Goal: Information Seeking & Learning: Learn about a topic

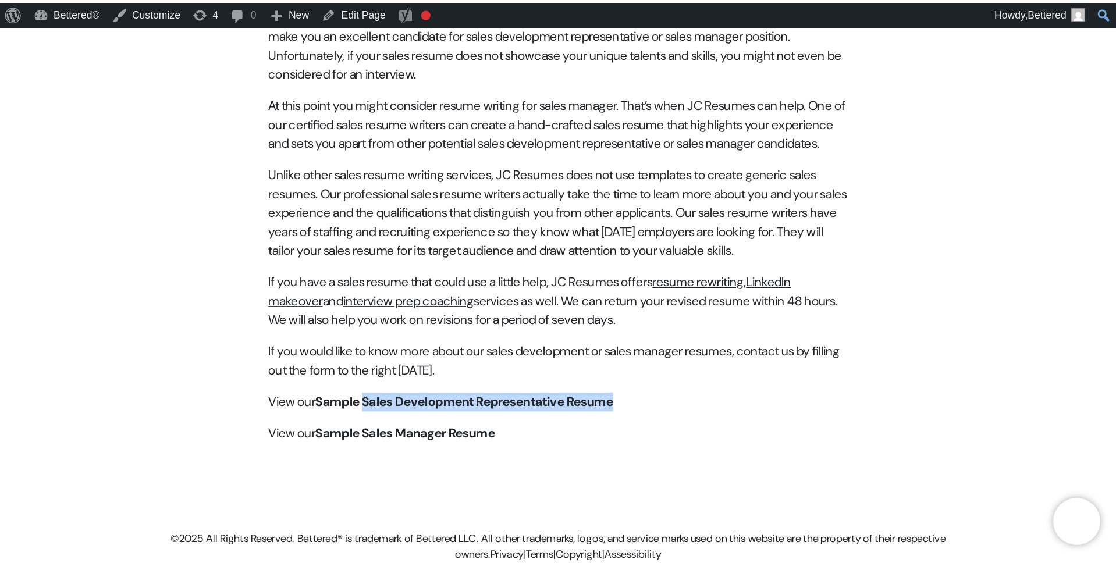
scroll to position [467, 0]
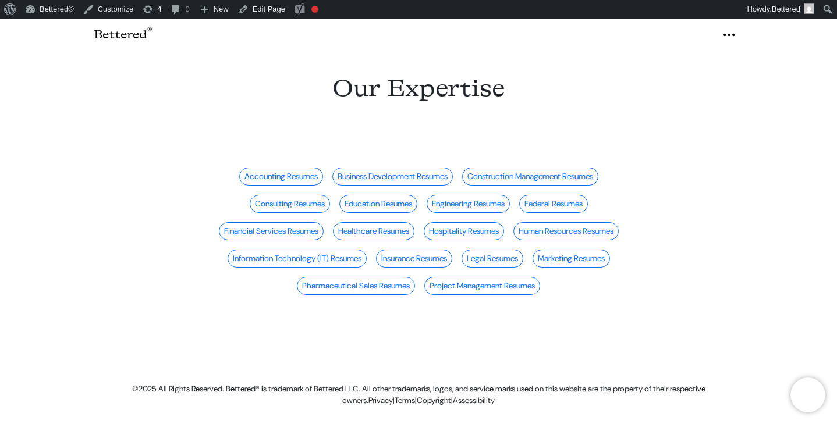
scroll to position [17, 0]
click at [732, 37] on icon "button" at bounding box center [729, 35] width 14 height 18
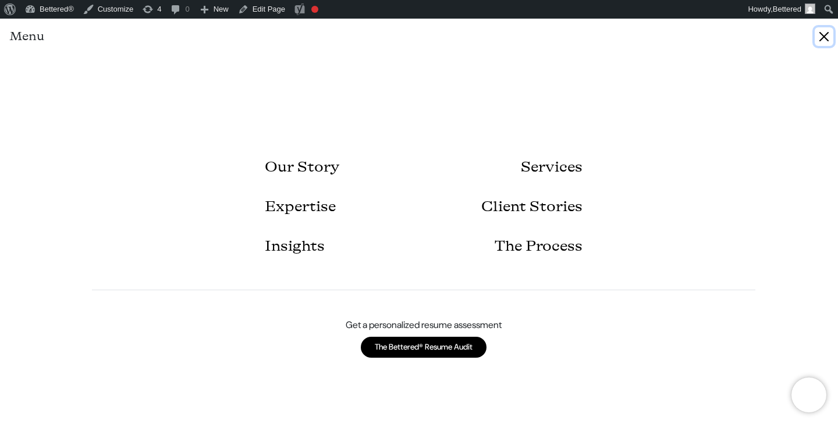
click at [819, 38] on button "Close" at bounding box center [824, 36] width 19 height 19
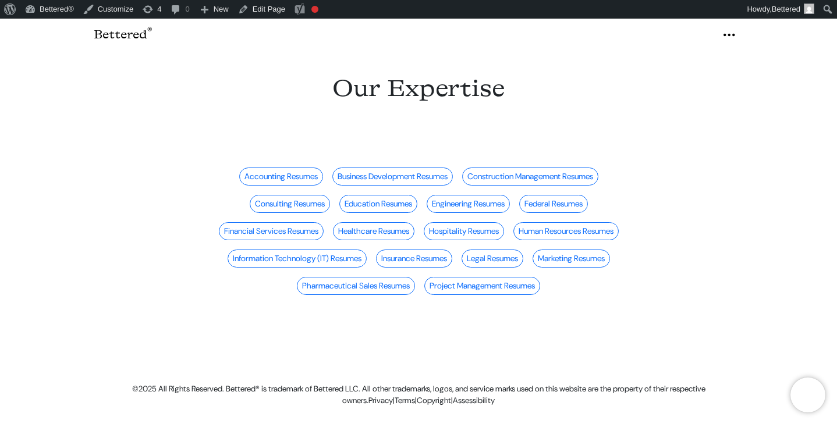
click at [727, 33] on icon "button" at bounding box center [729, 35] width 14 height 18
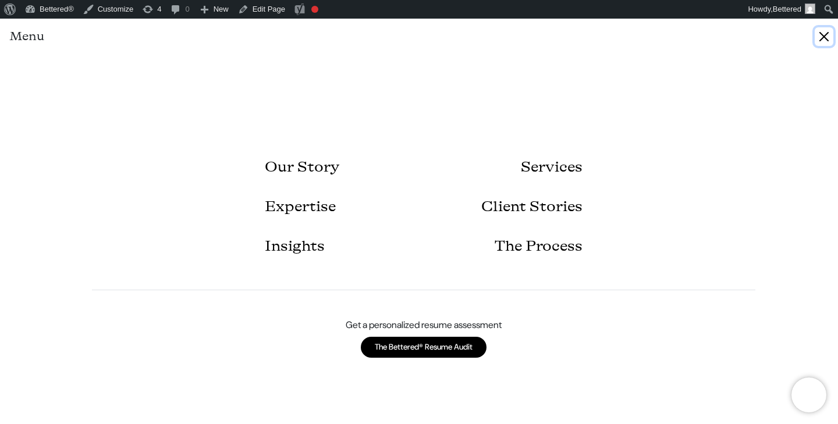
click at [818, 35] on button "Close" at bounding box center [824, 36] width 19 height 19
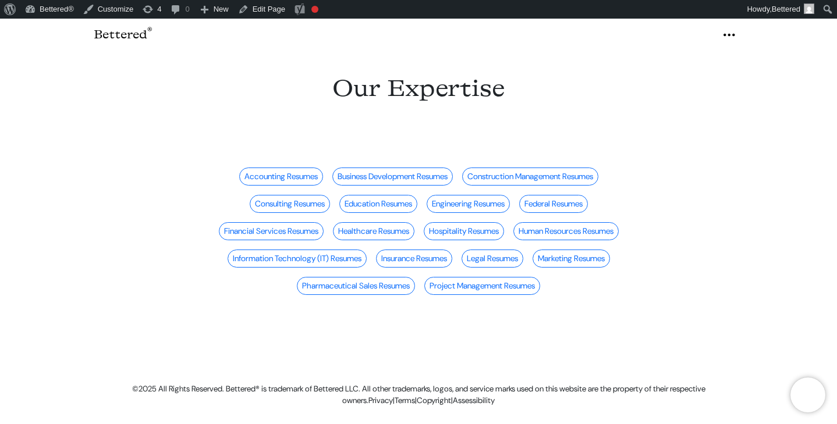
scroll to position [20, 0]
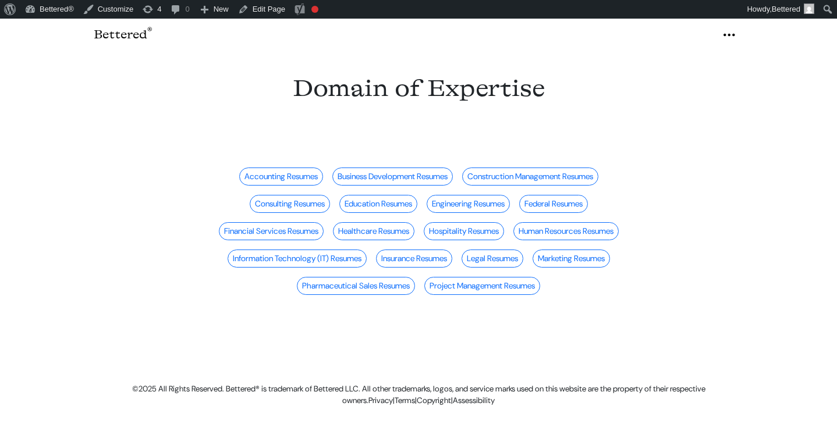
scroll to position [20, 0]
click at [676, 160] on section "Accounting Resumes Business Development Resumes Construction Management Resumes…" at bounding box center [418, 203] width 837 height 193
click at [733, 36] on icon "button" at bounding box center [729, 35] width 14 height 18
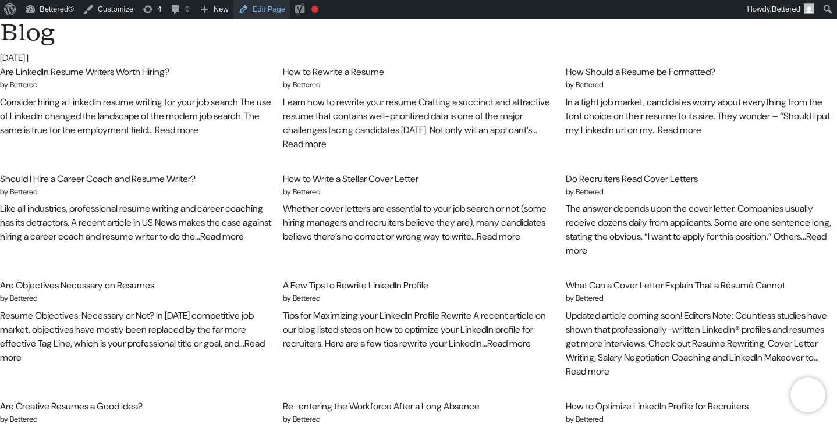
click at [268, 9] on link "Edit Page" at bounding box center [261, 9] width 56 height 19
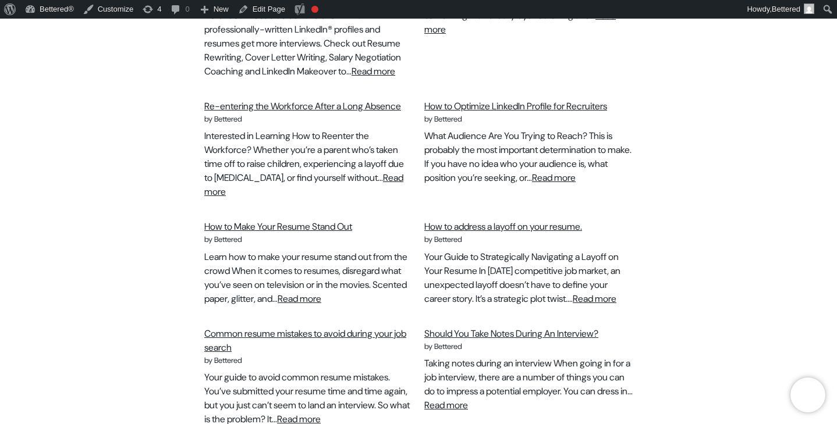
scroll to position [1157, 0]
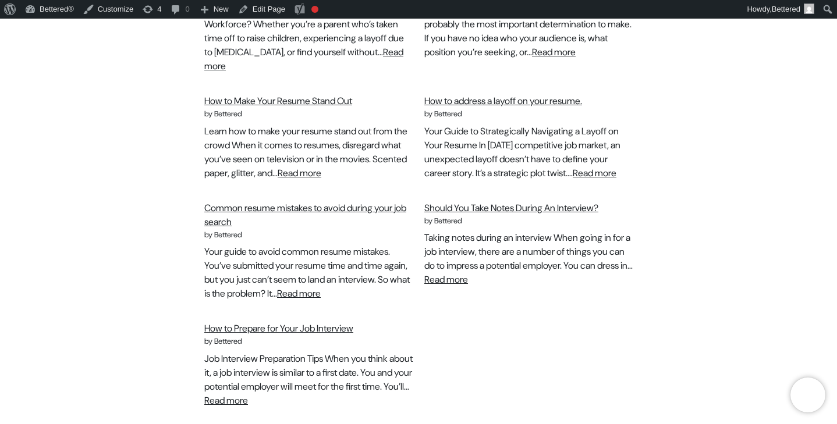
scroll to position [1157, 0]
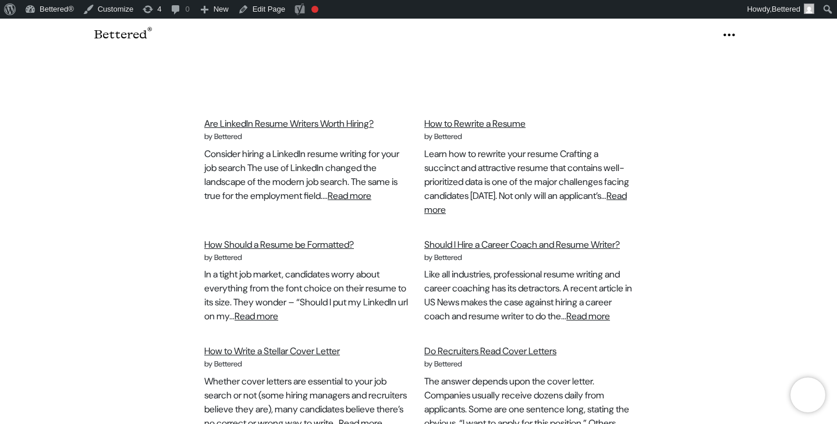
scroll to position [432, 0]
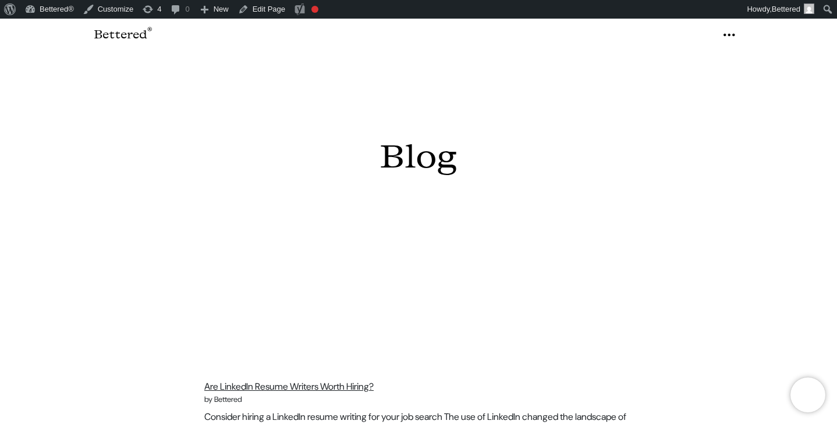
scroll to position [3, 0]
